Goal: Task Accomplishment & Management: Use online tool/utility

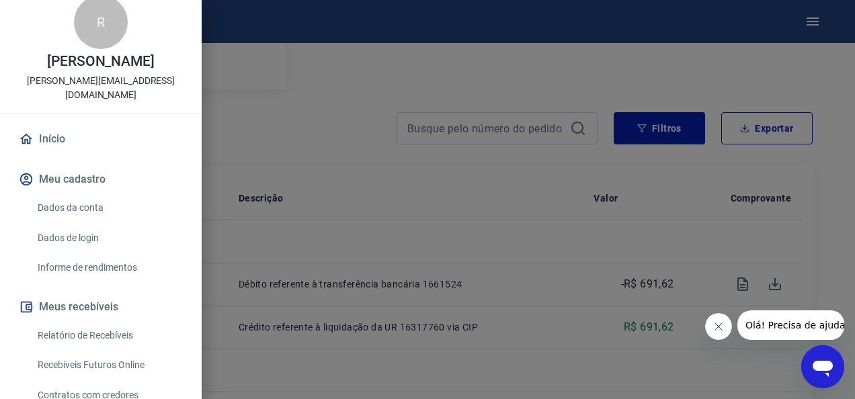
scroll to position [13, 0]
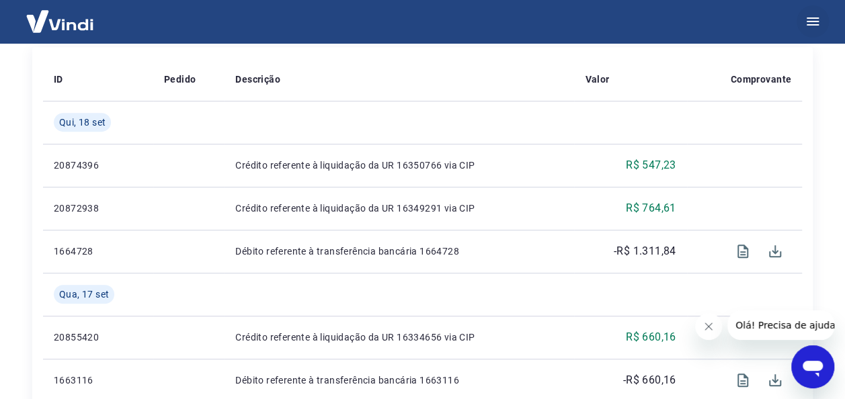
click at [814, 23] on icon "button" at bounding box center [812, 21] width 16 height 16
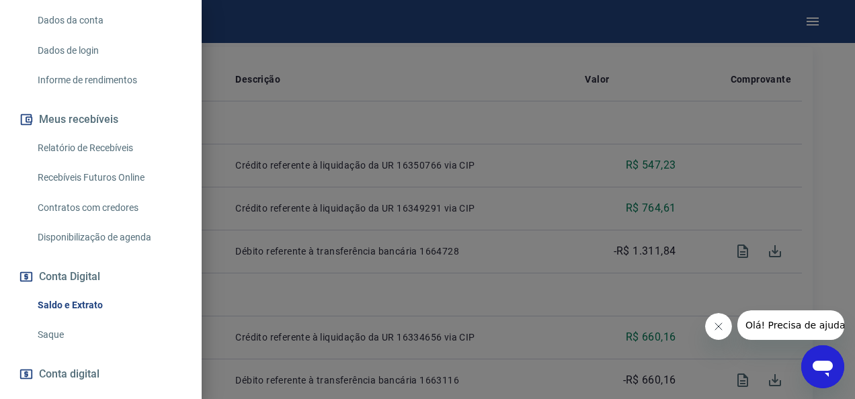
scroll to position [224, 0]
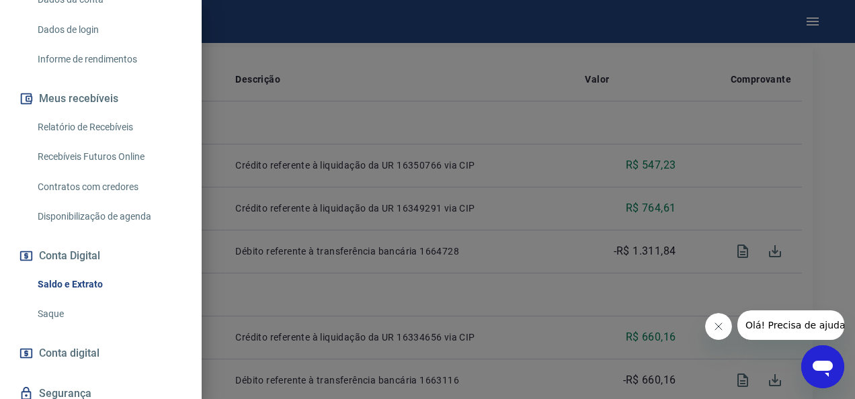
click at [119, 125] on link "Relatório de Recebíveis" at bounding box center [108, 128] width 153 height 28
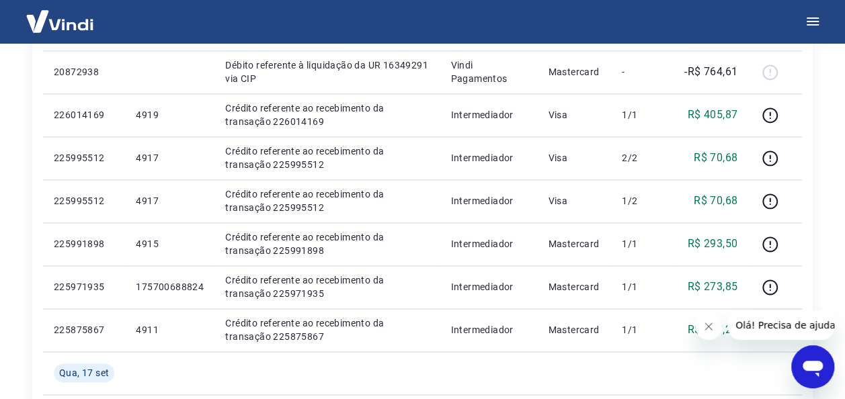
scroll to position [805, 0]
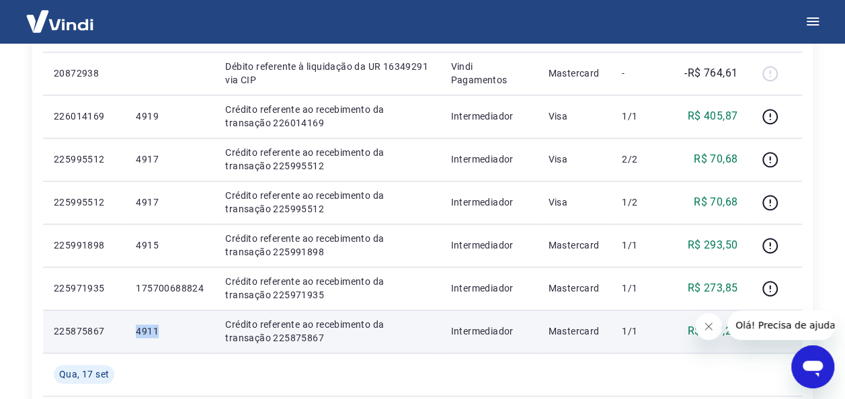
drag, startPoint x: 161, startPoint y: 331, endPoint x: 126, endPoint y: 333, distance: 34.3
click at [126, 333] on td "4911" at bounding box center [169, 331] width 89 height 43
copy p "4911"
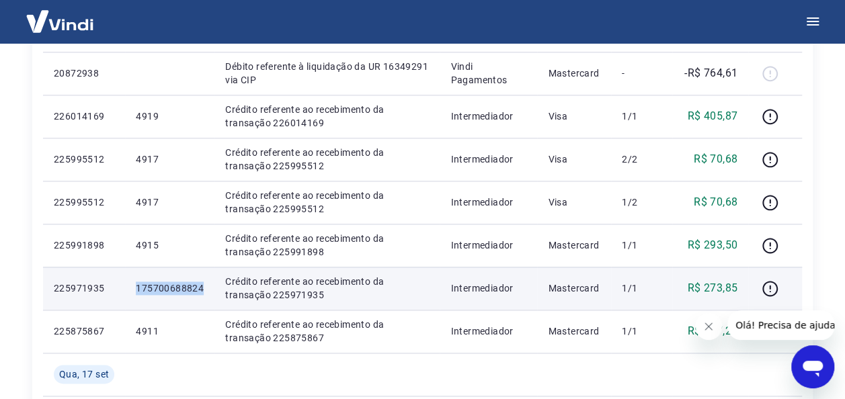
drag, startPoint x: 204, startPoint y: 285, endPoint x: 136, endPoint y: 290, distance: 68.0
click at [136, 290] on td "175700688824" at bounding box center [169, 288] width 89 height 43
copy p "175700688824"
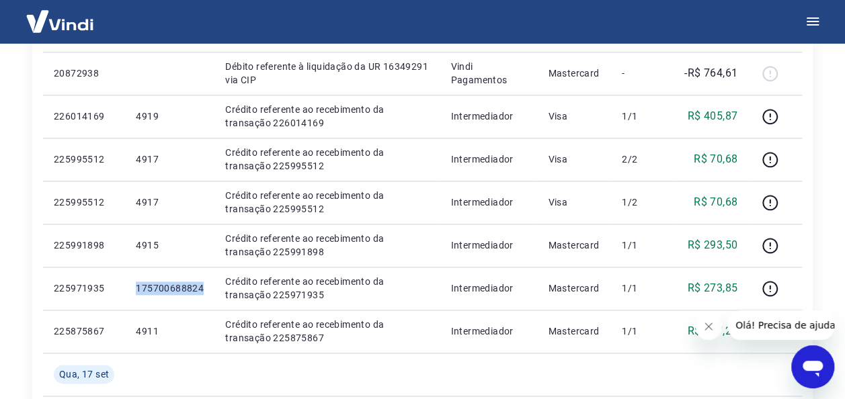
copy p "175700688824"
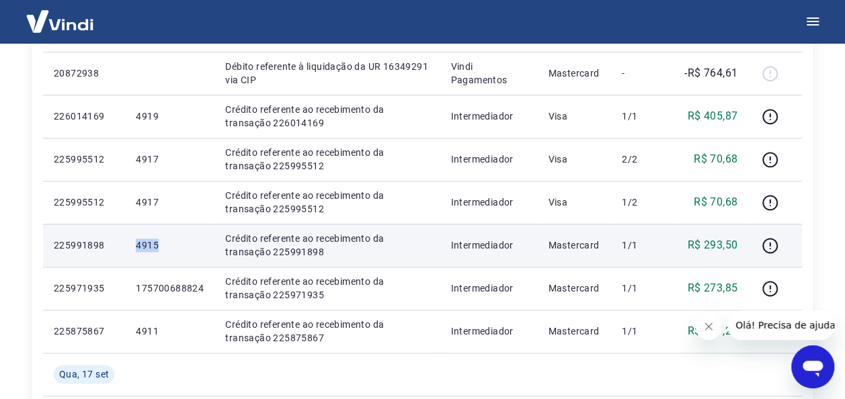
drag, startPoint x: 164, startPoint y: 246, endPoint x: 136, endPoint y: 249, distance: 28.4
click at [136, 249] on p "4915" at bounding box center [170, 245] width 68 height 13
copy p "4915"
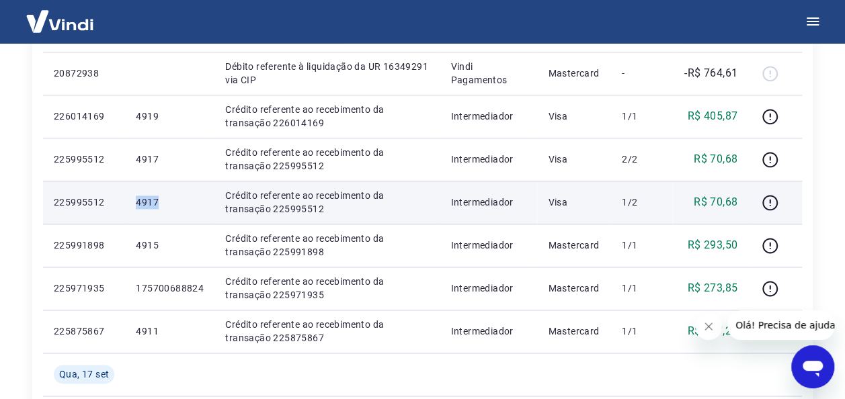
drag, startPoint x: 164, startPoint y: 196, endPoint x: 130, endPoint y: 198, distance: 33.6
click at [130, 198] on td "4917" at bounding box center [169, 202] width 89 height 43
copy p "4917"
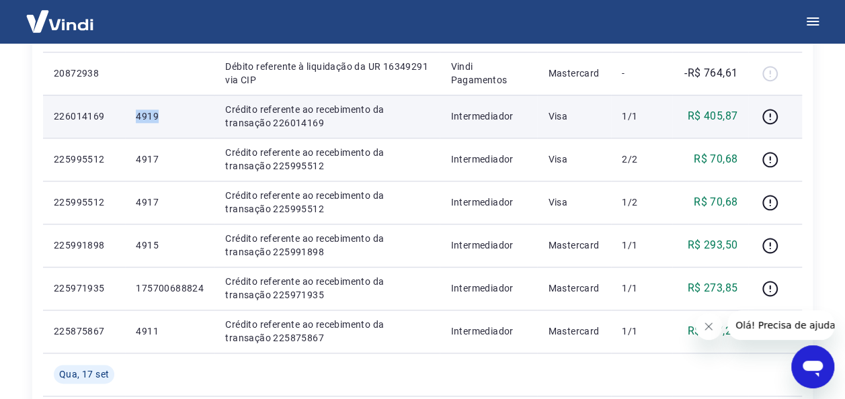
drag, startPoint x: 170, startPoint y: 115, endPoint x: 127, endPoint y: 116, distance: 43.0
click at [127, 116] on td "4919" at bounding box center [169, 116] width 89 height 43
copy p "4919"
